Goal: Task Accomplishment & Management: Manage account settings

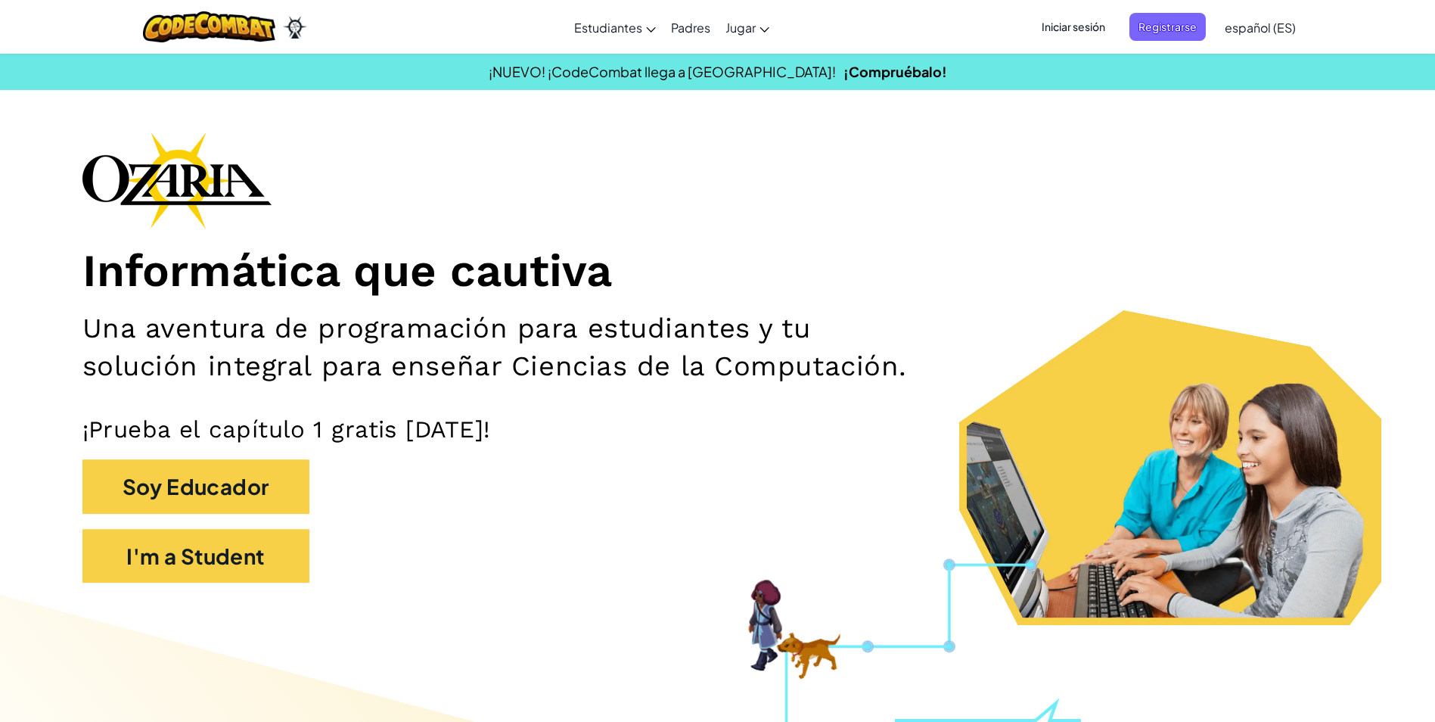
click at [1107, 27] on span "Iniciar sesión" at bounding box center [1073, 27] width 82 height 28
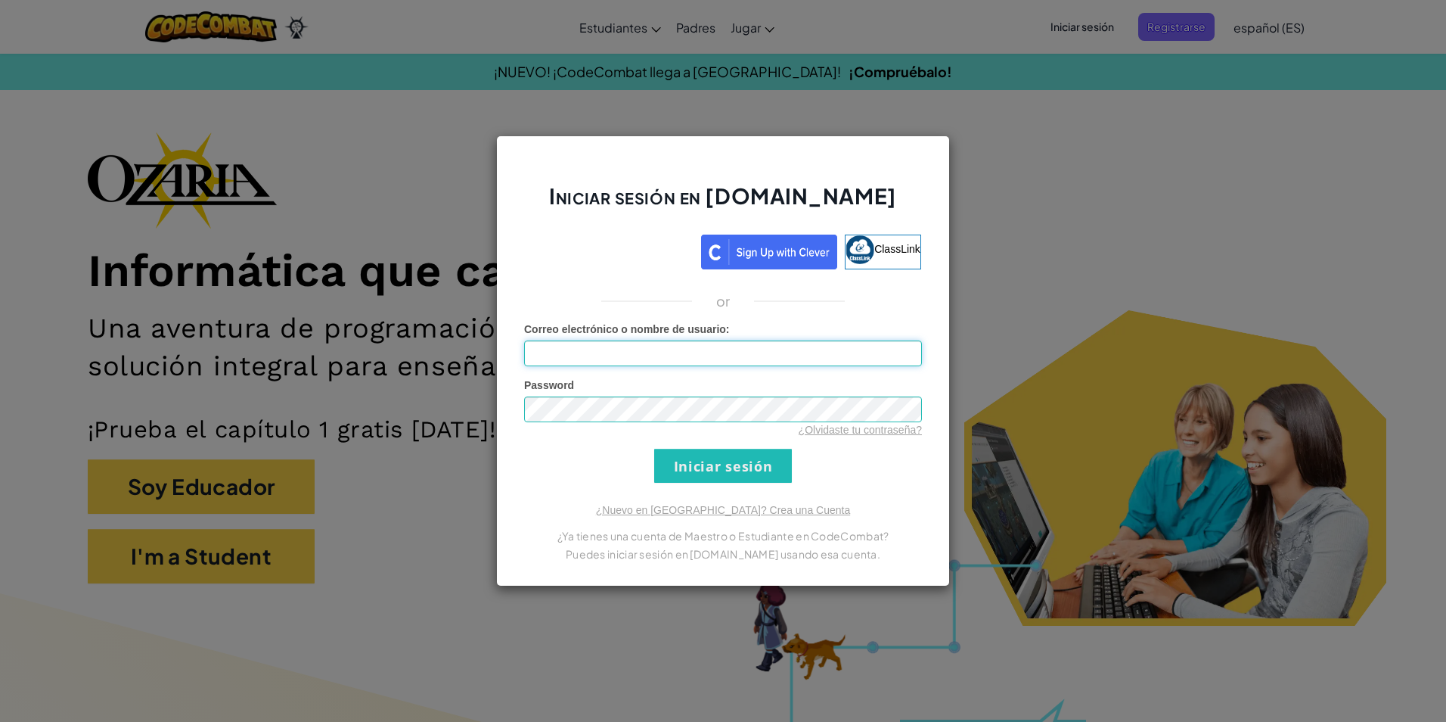
click at [689, 352] on input "Correo electrónico o nombre de usuario :" at bounding box center [723, 353] width 398 height 26
type input "[EMAIL_ADDRESS][DOMAIN_NAME]"
click at [654, 449] on input "Iniciar sesión" at bounding box center [723, 466] width 138 height 34
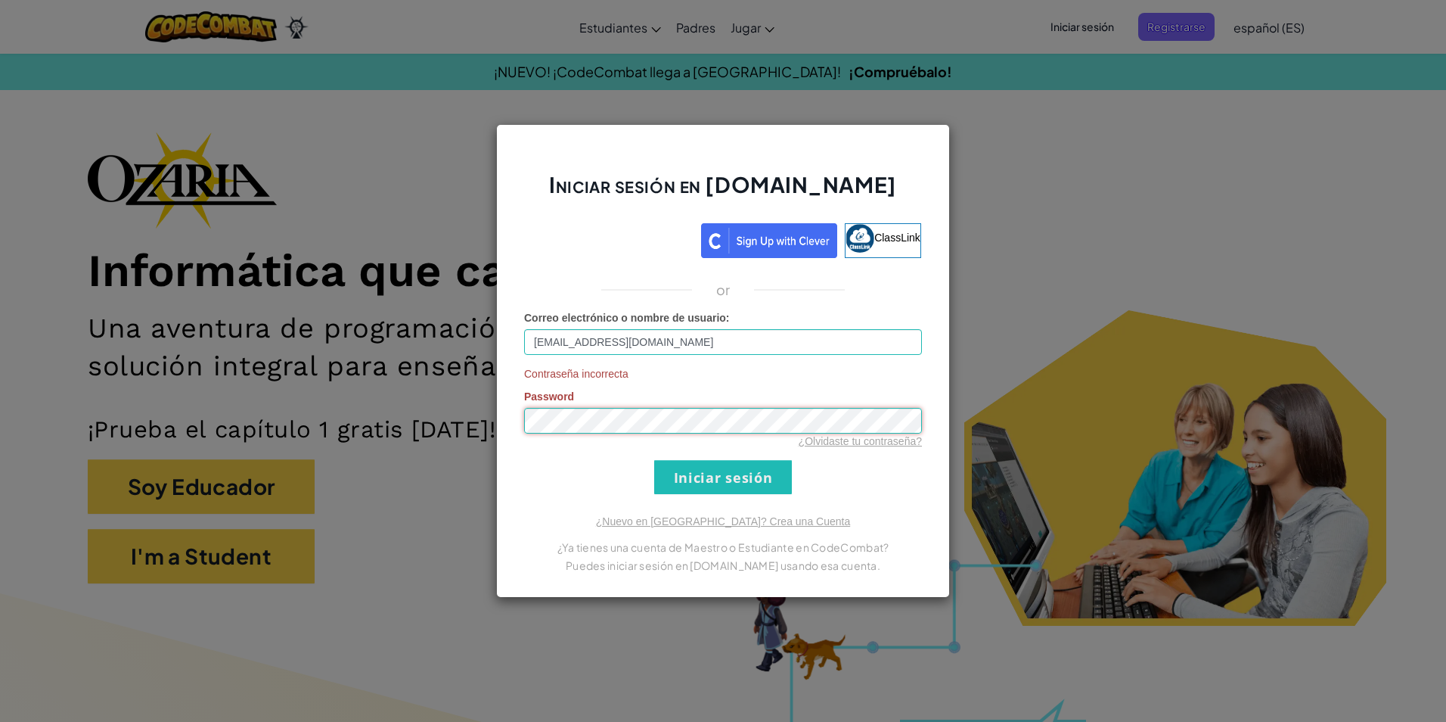
click at [654, 460] on input "Iniciar sesión" at bounding box center [723, 477] width 138 height 34
click at [192, 424] on div "Iniciar sesión en [DOMAIN_NAME] ClassLink or Correo electrónico o nombre de usu…" at bounding box center [723, 361] width 1446 height 722
click at [654, 460] on input "Iniciar sesión" at bounding box center [723, 477] width 138 height 34
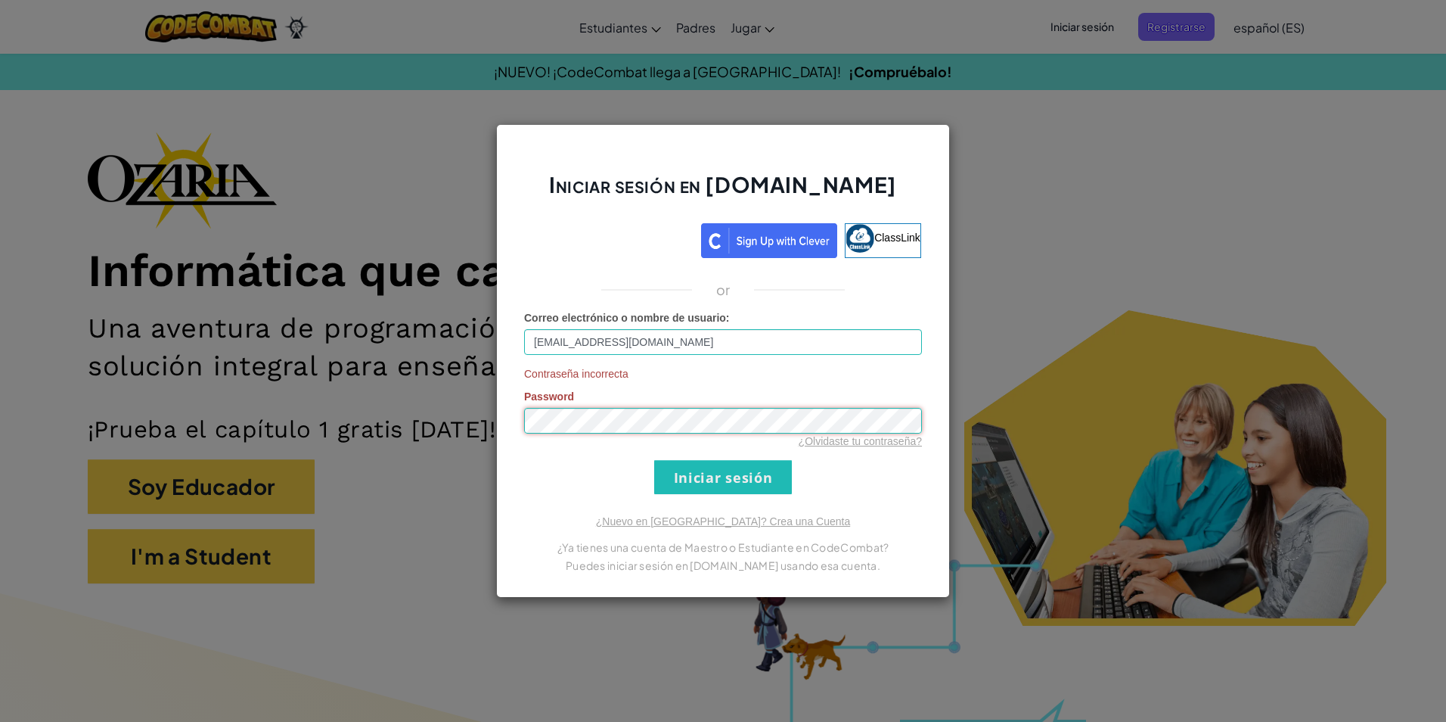
click at [654, 460] on input "Iniciar sesión" at bounding box center [723, 477] width 138 height 34
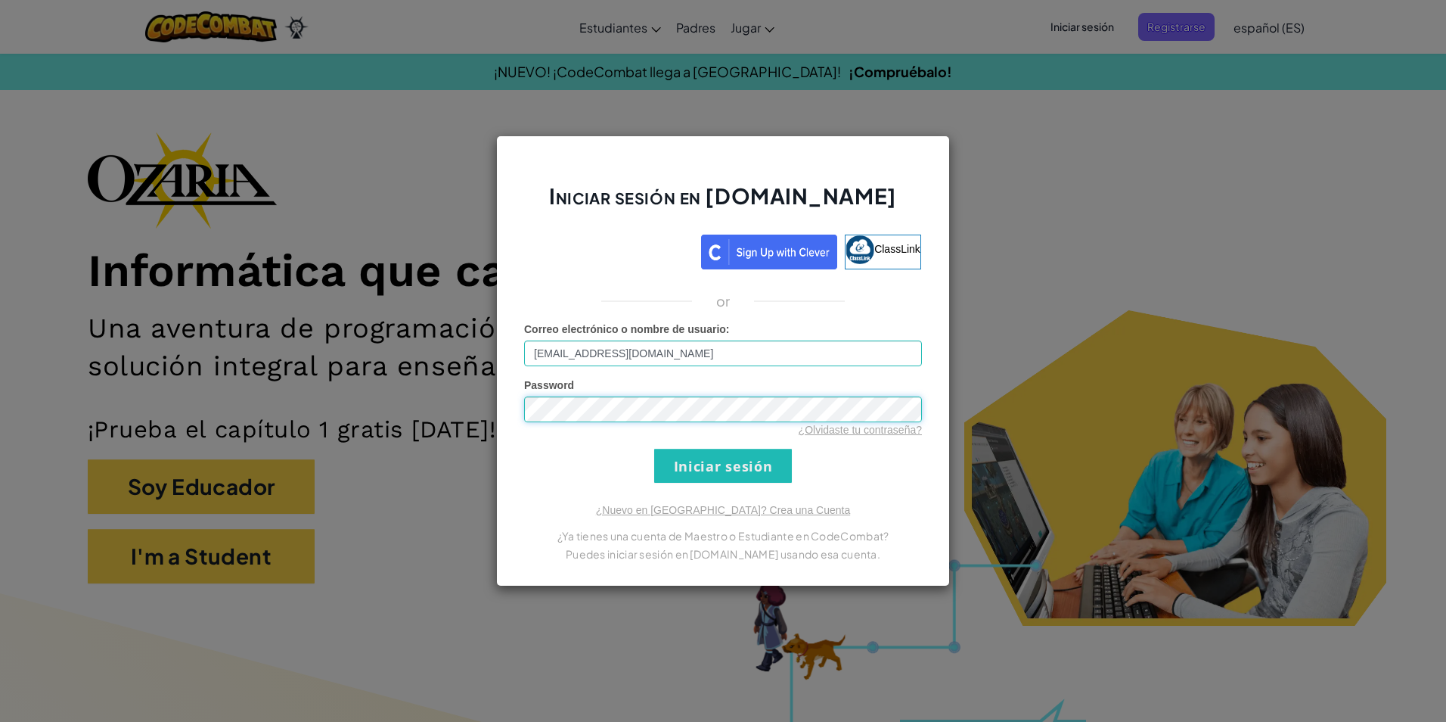
click at [654, 449] on input "Iniciar sesión" at bounding box center [723, 466] width 138 height 34
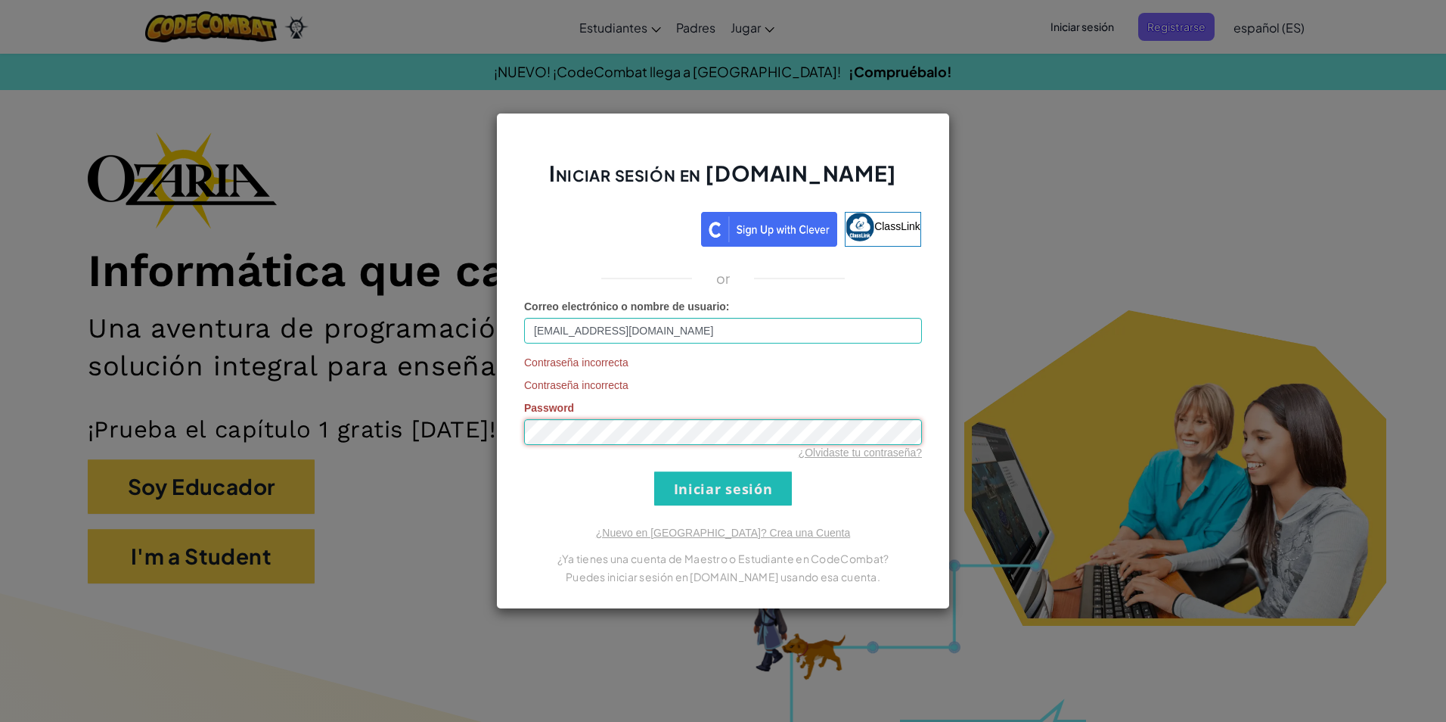
click at [654, 471] on input "Iniciar sesión" at bounding box center [723, 488] width 138 height 34
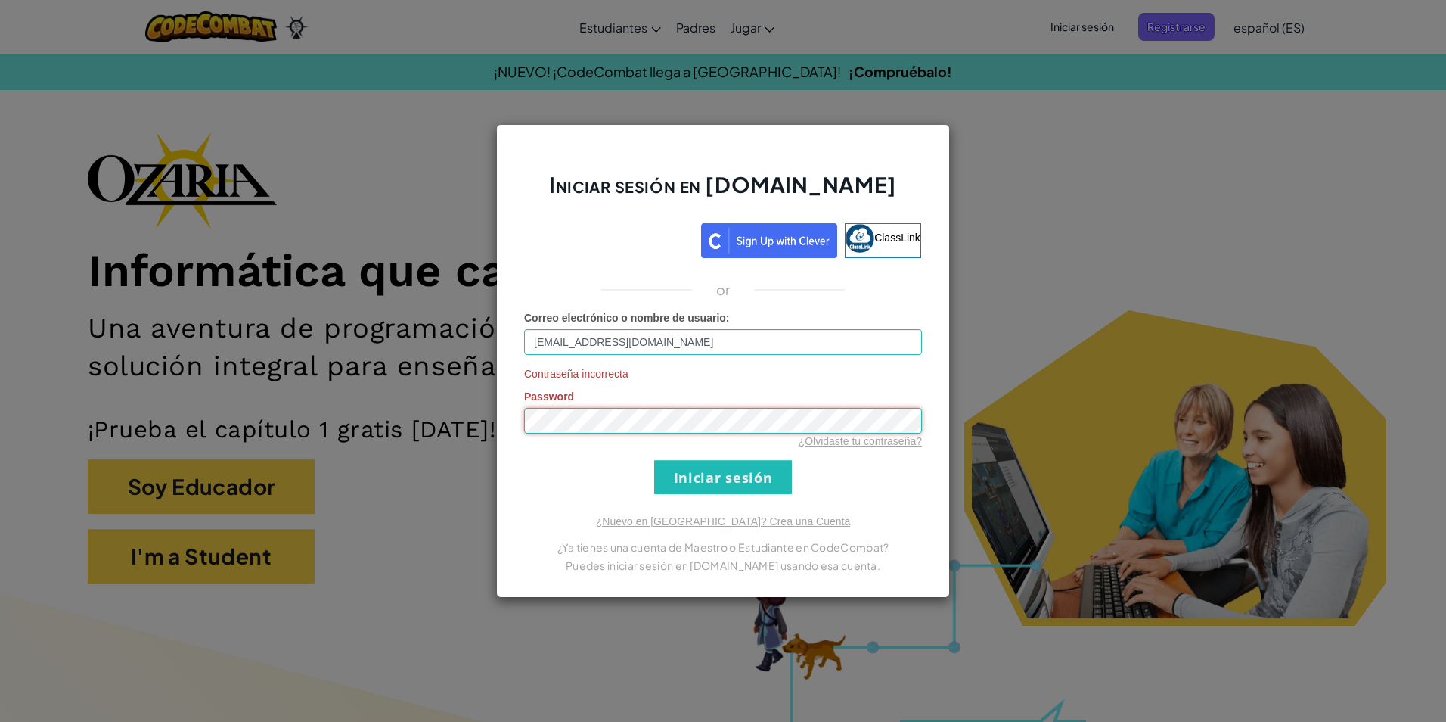
click at [654, 460] on input "Iniciar sesión" at bounding box center [723, 477] width 138 height 34
